Goal: Information Seeking & Learning: Learn about a topic

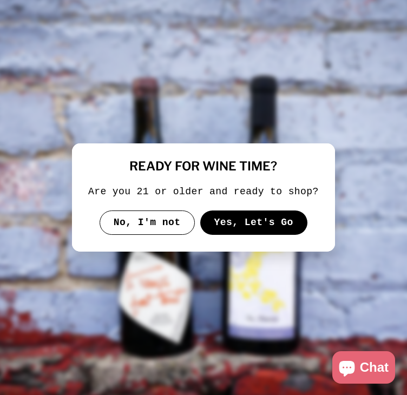
click at [282, 231] on button "Yes, Let's Go" at bounding box center [253, 223] width 107 height 25
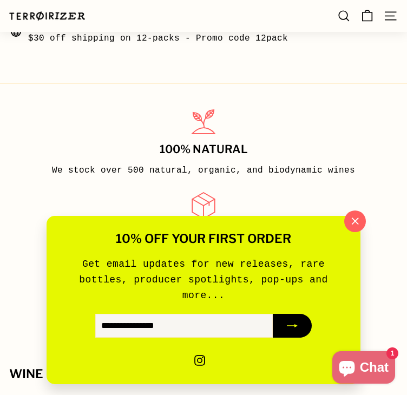
scroll to position [867, 0]
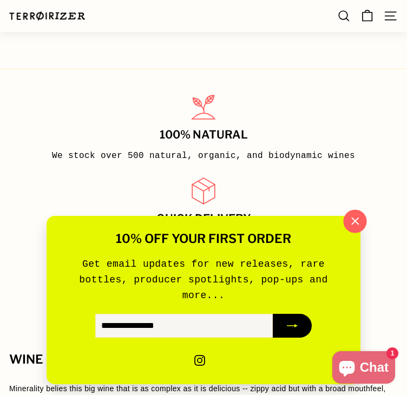
click at [352, 230] on icon "button" at bounding box center [355, 221] width 16 height 16
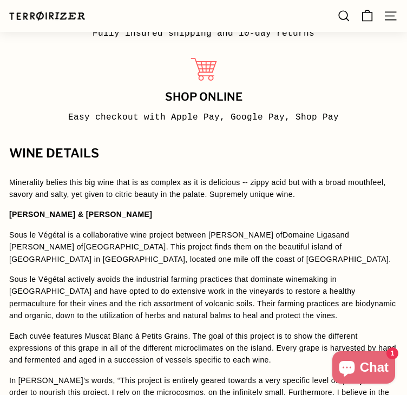
scroll to position [1137, 0]
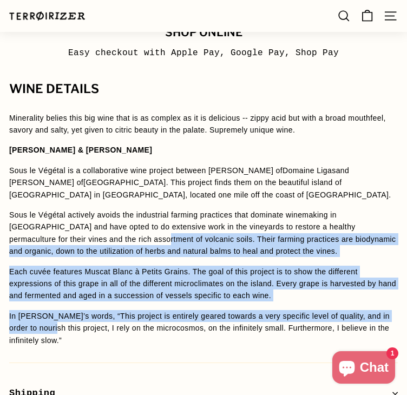
drag, startPoint x: 53, startPoint y: 332, endPoint x: 38, endPoint y: 321, distance: 18.5
click at [65, 239] on div "Sous le Végétal is a collaborative wine project between Jason Ligas of Domaine …" at bounding box center [203, 256] width 389 height 182
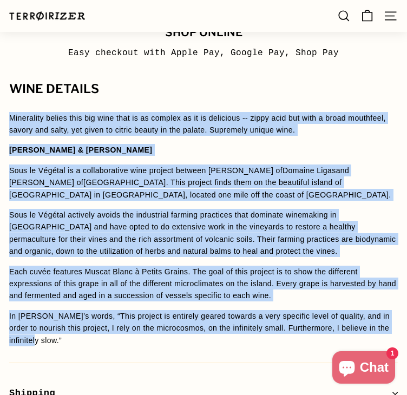
drag, startPoint x: 32, startPoint y: 343, endPoint x: -1, endPoint y: 118, distance: 227.1
click at [0, 118] on html "Skip to content Pause slideshow Play slideshow 📦 $30 off shipping on 12 bottles…" at bounding box center [203, 167] width 407 height 2609
copy span "Minerality belies this big wine that is as complex as it is delicious -- zippy …"
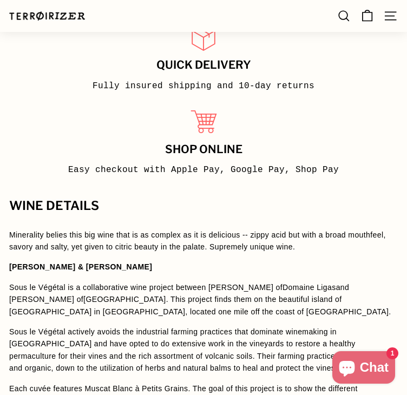
scroll to position [1074, 0]
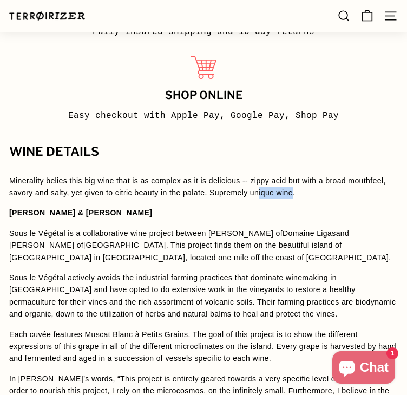
drag, startPoint x: 290, startPoint y: 196, endPoint x: 242, endPoint y: 193, distance: 48.8
click at [256, 191] on p "Minerality belies this big wine that is as complex as it is delicious -- zippy …" at bounding box center [203, 187] width 389 height 24
